Goal: Information Seeking & Learning: Compare options

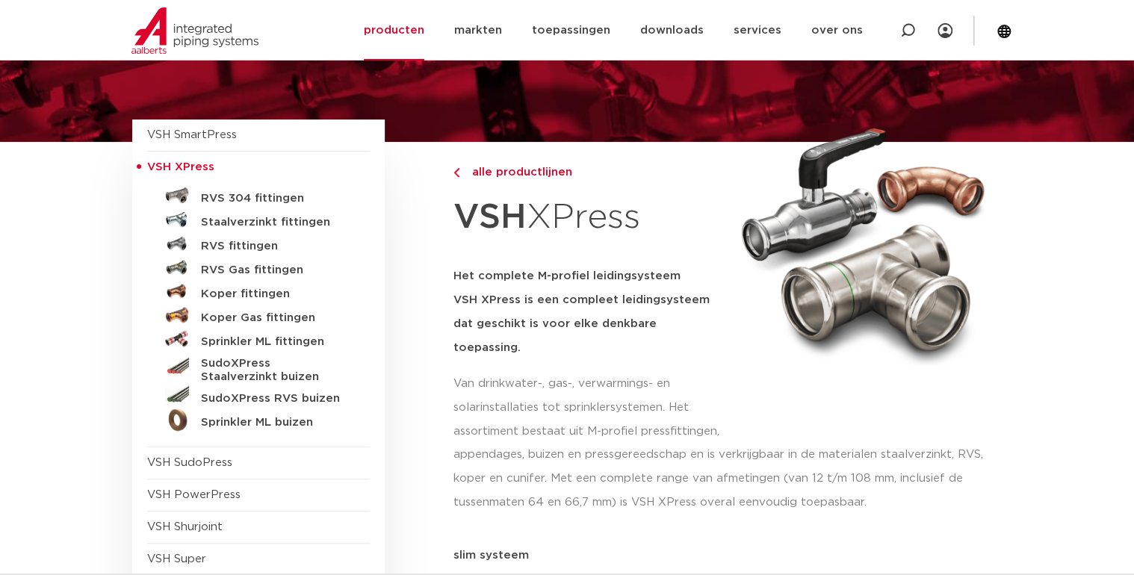
scroll to position [120, 0]
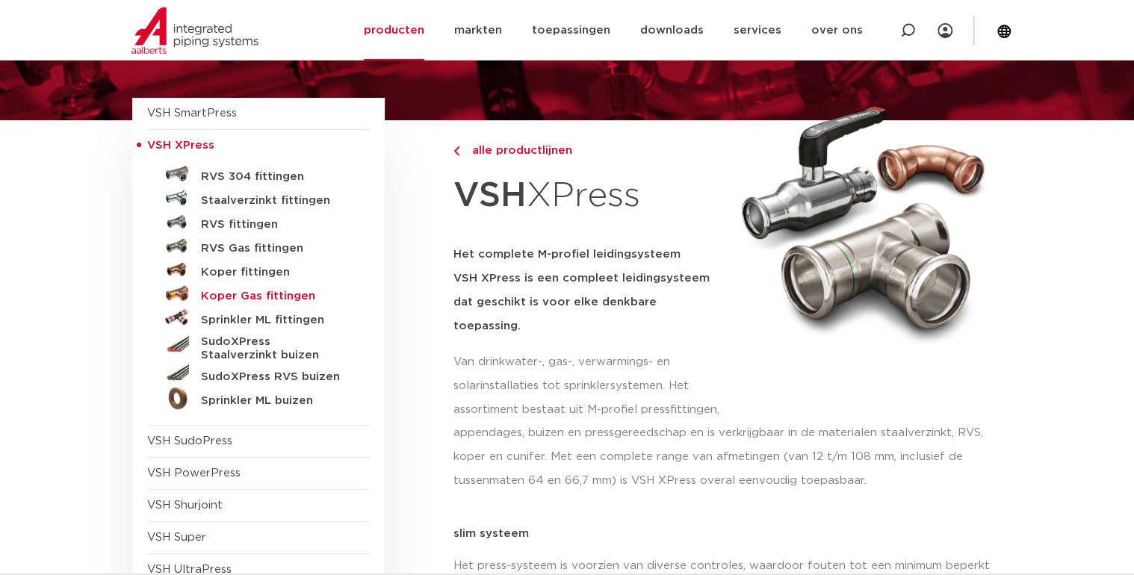
click at [279, 292] on h5 "Koper Gas fittingen" at bounding box center [275, 296] width 148 height 13
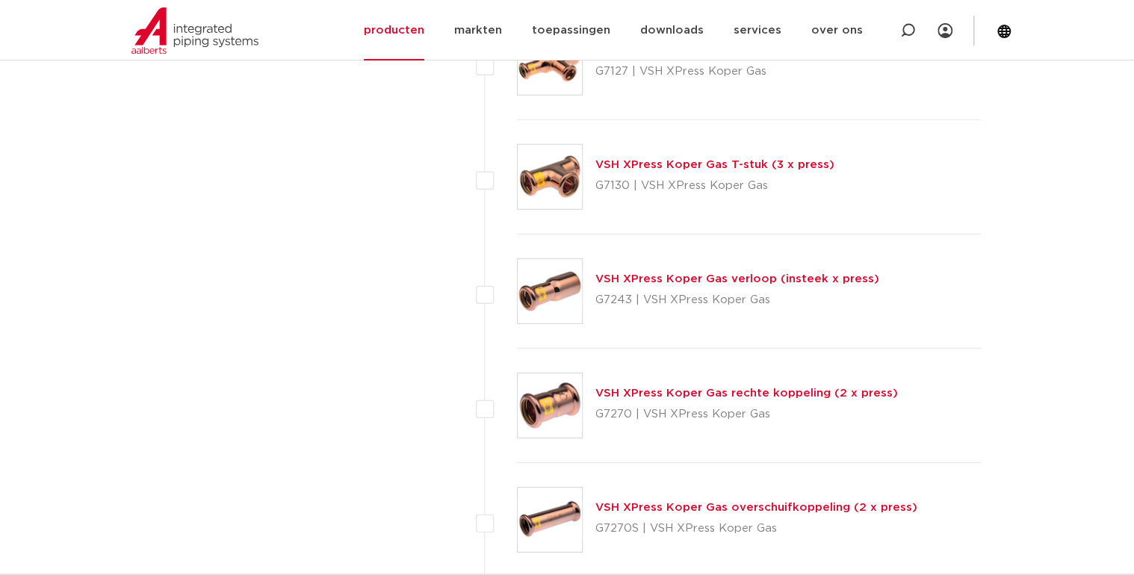
scroll to position [2092, 0]
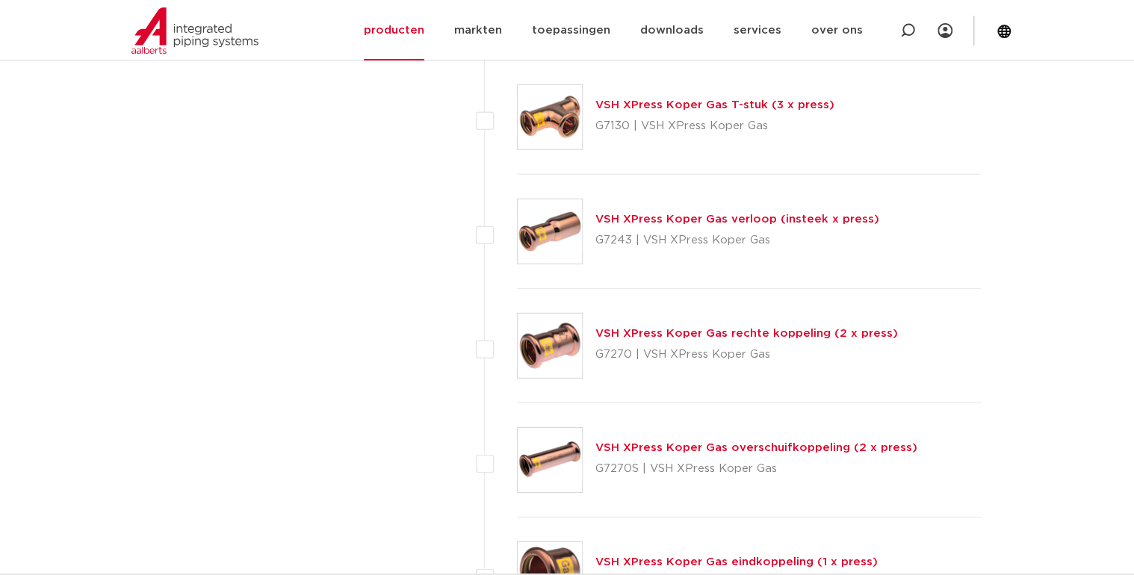
click at [799, 215] on link "VSH XPress Koper Gas verloop (insteek x press)" at bounding box center [737, 219] width 284 height 11
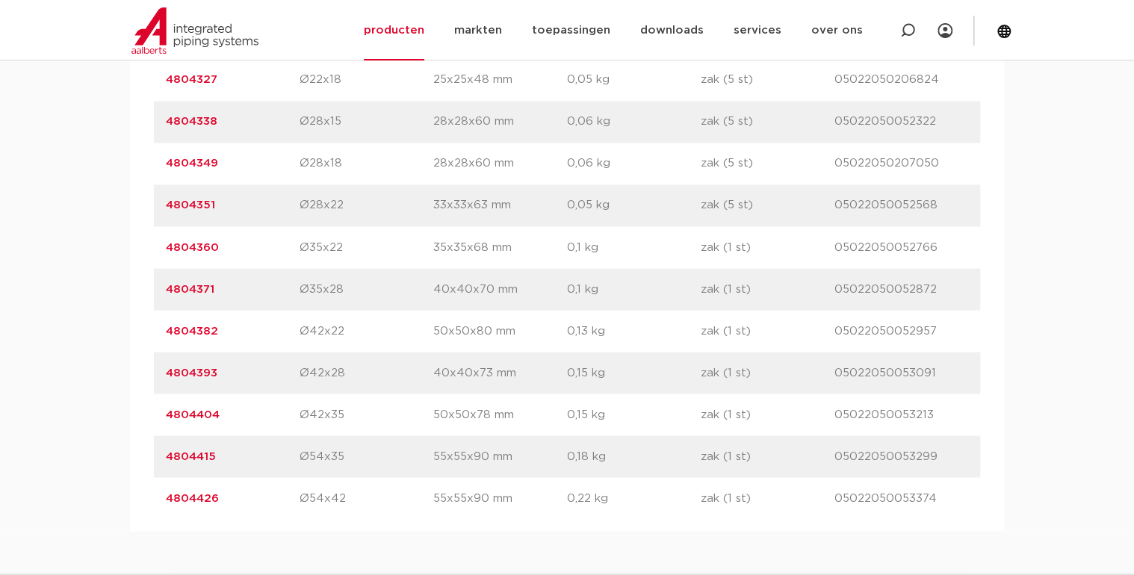
scroll to position [1195, 0]
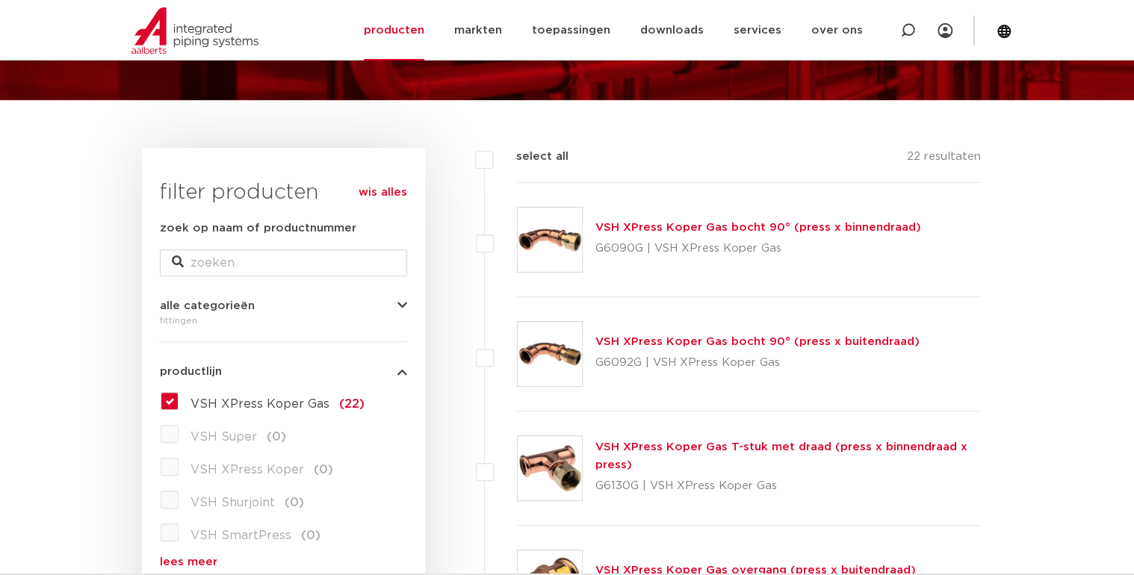
scroll to position [120, 0]
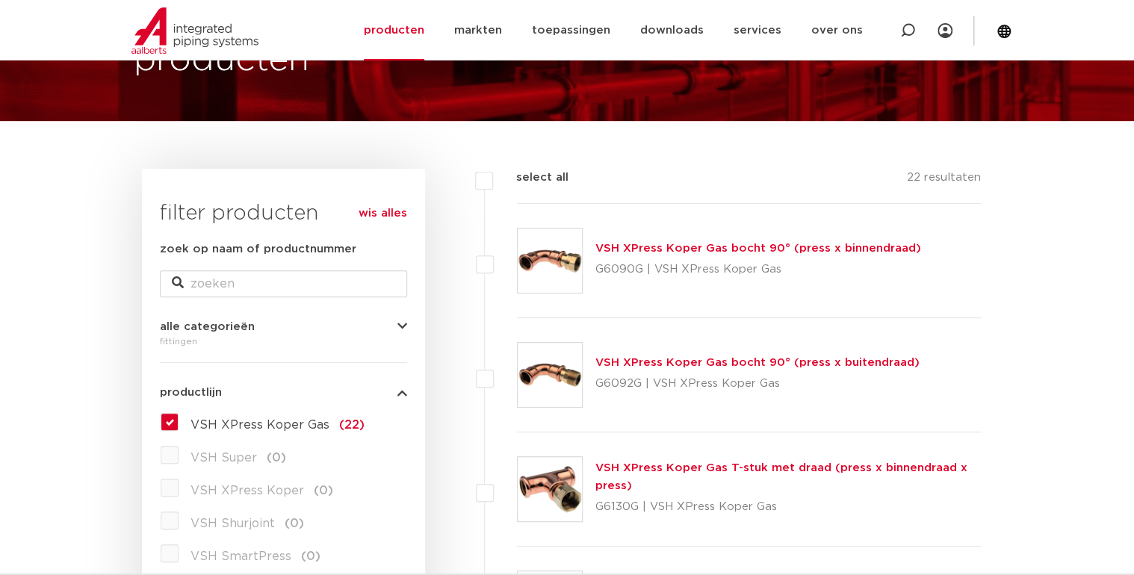
click at [625, 248] on link "VSH XPress Koper Gas bocht 90° (press x binnendraad)" at bounding box center [758, 248] width 326 height 11
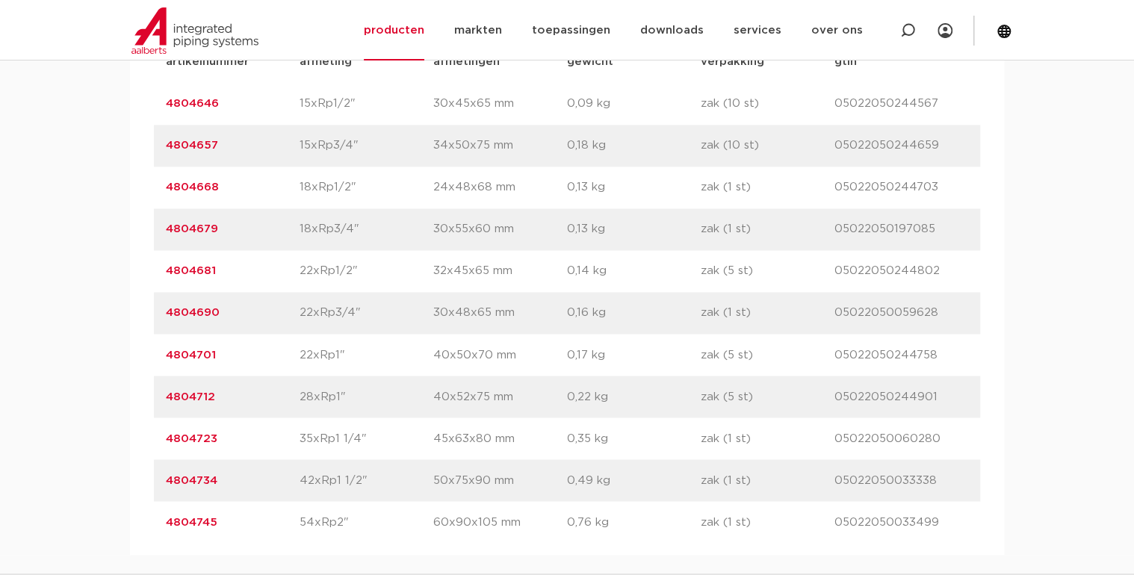
scroll to position [1136, 0]
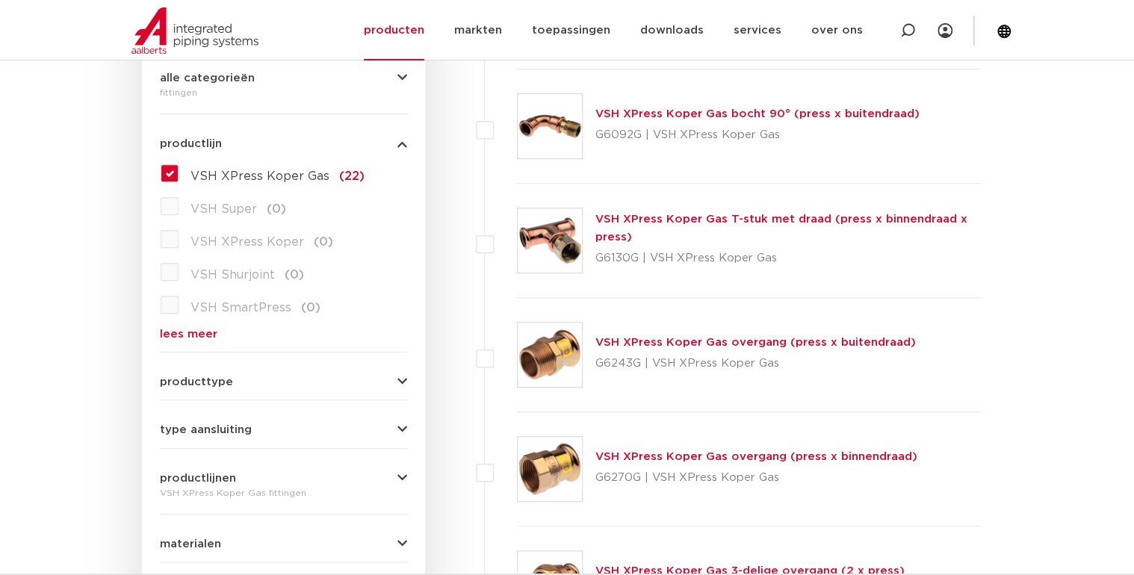
scroll to position [418, 0]
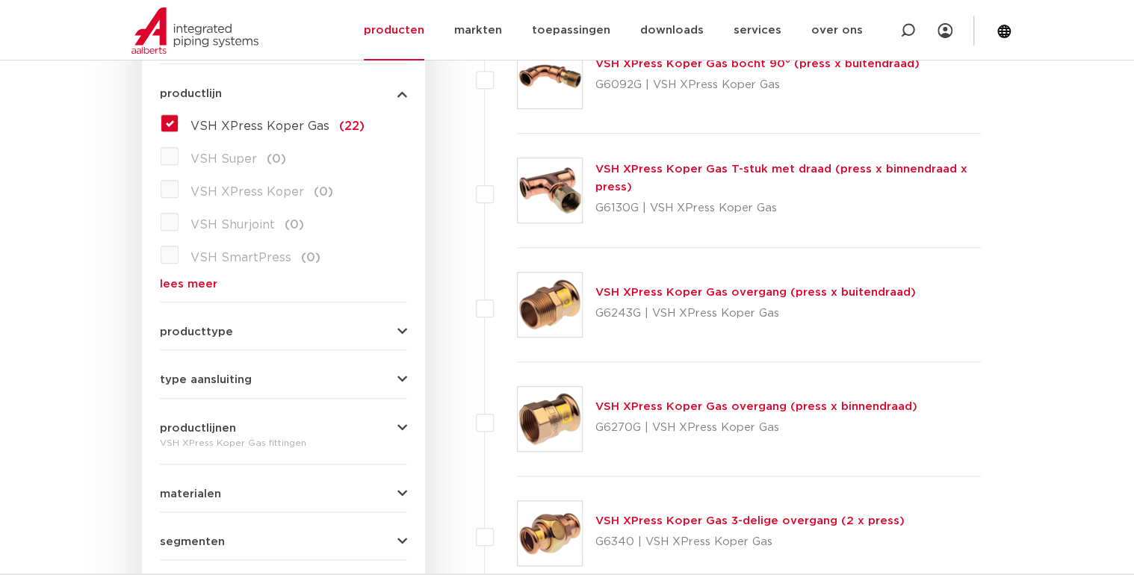
click at [738, 287] on link "VSH XPress Koper Gas overgang (press x buitendraad)" at bounding box center [755, 292] width 321 height 11
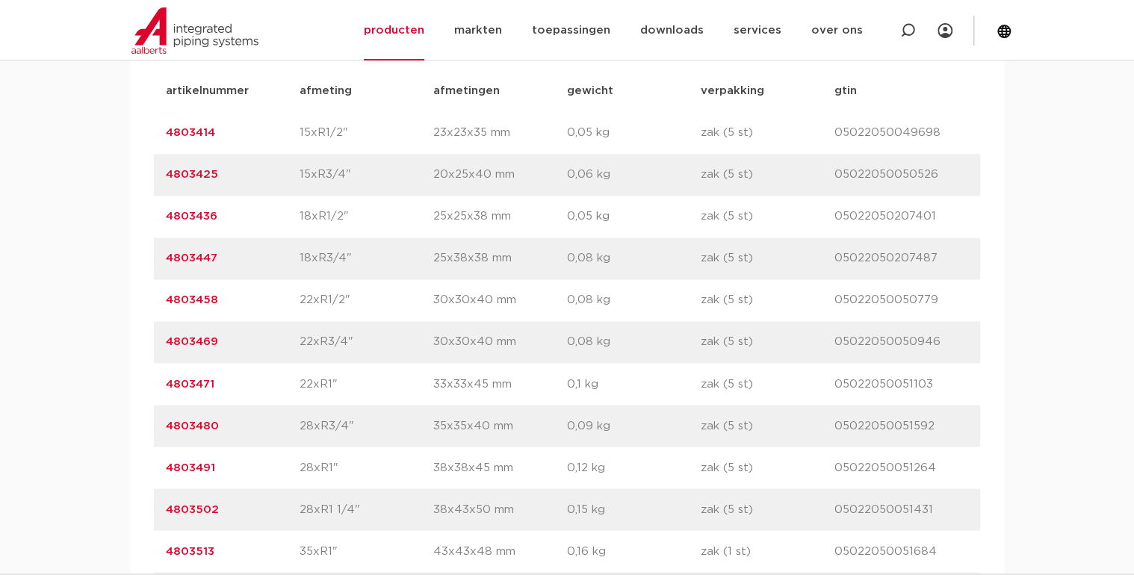
scroll to position [1076, 0]
